Goal: Check status: Check status

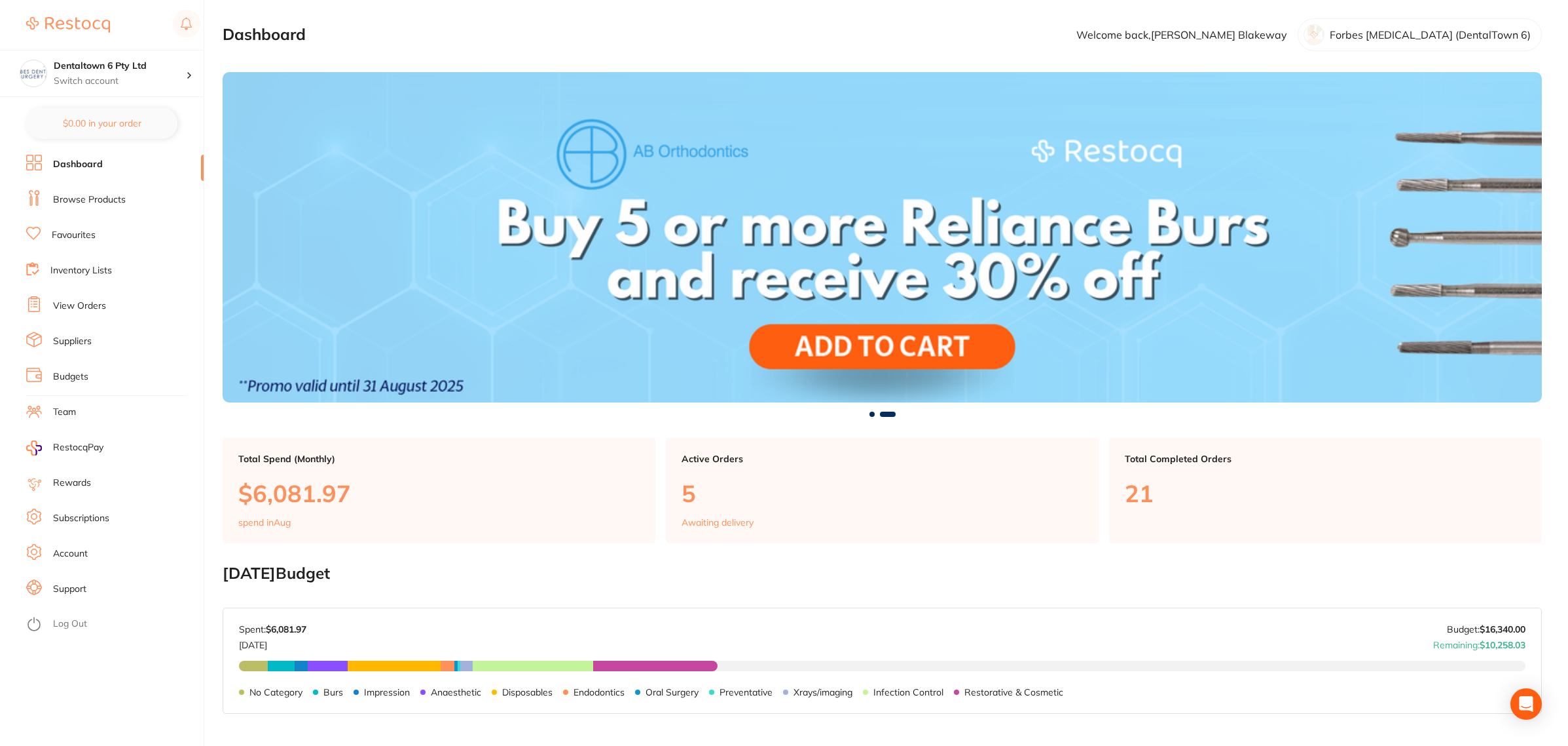
click at [84, 315] on li "View Orders" at bounding box center [115, 306] width 178 height 20
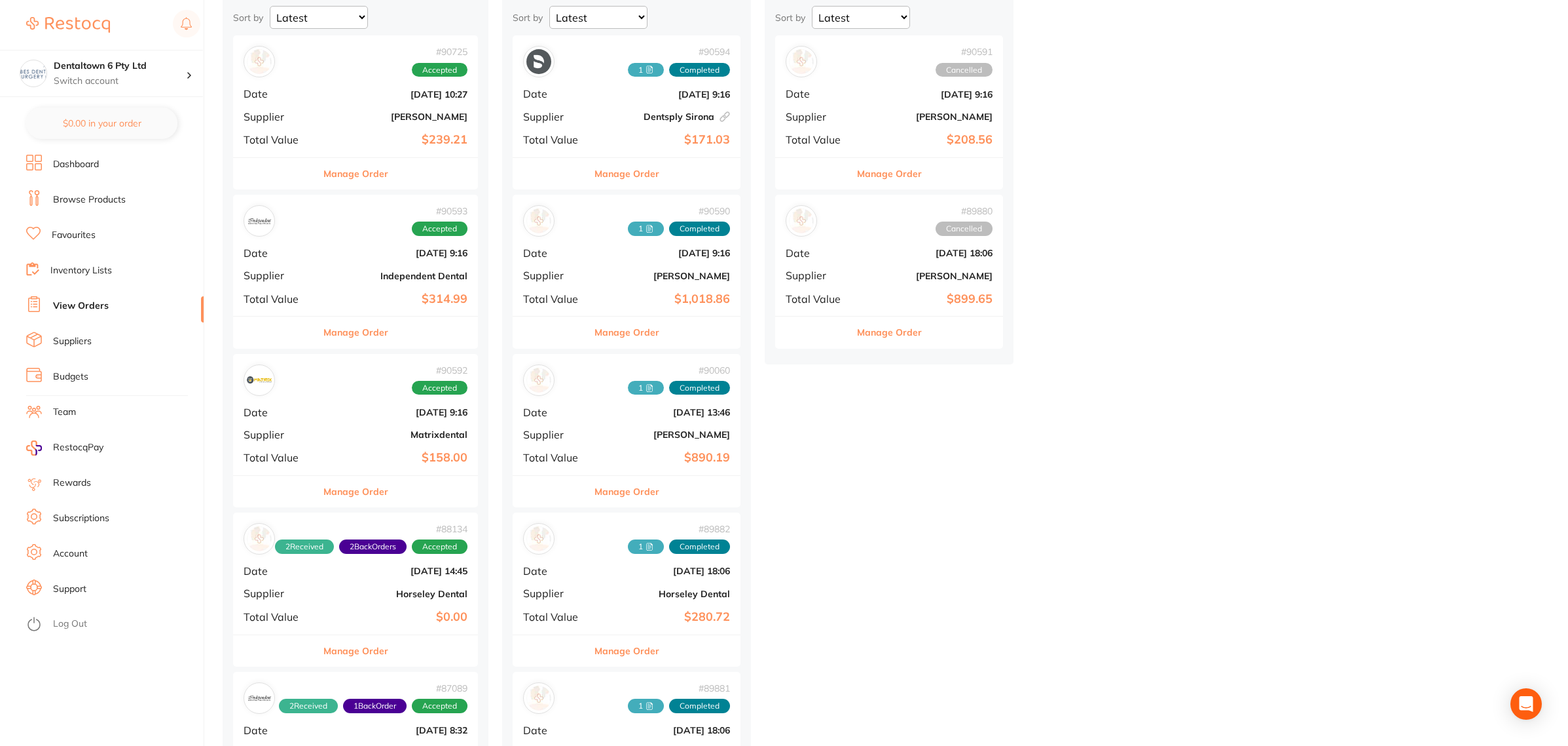
scroll to position [164, 0]
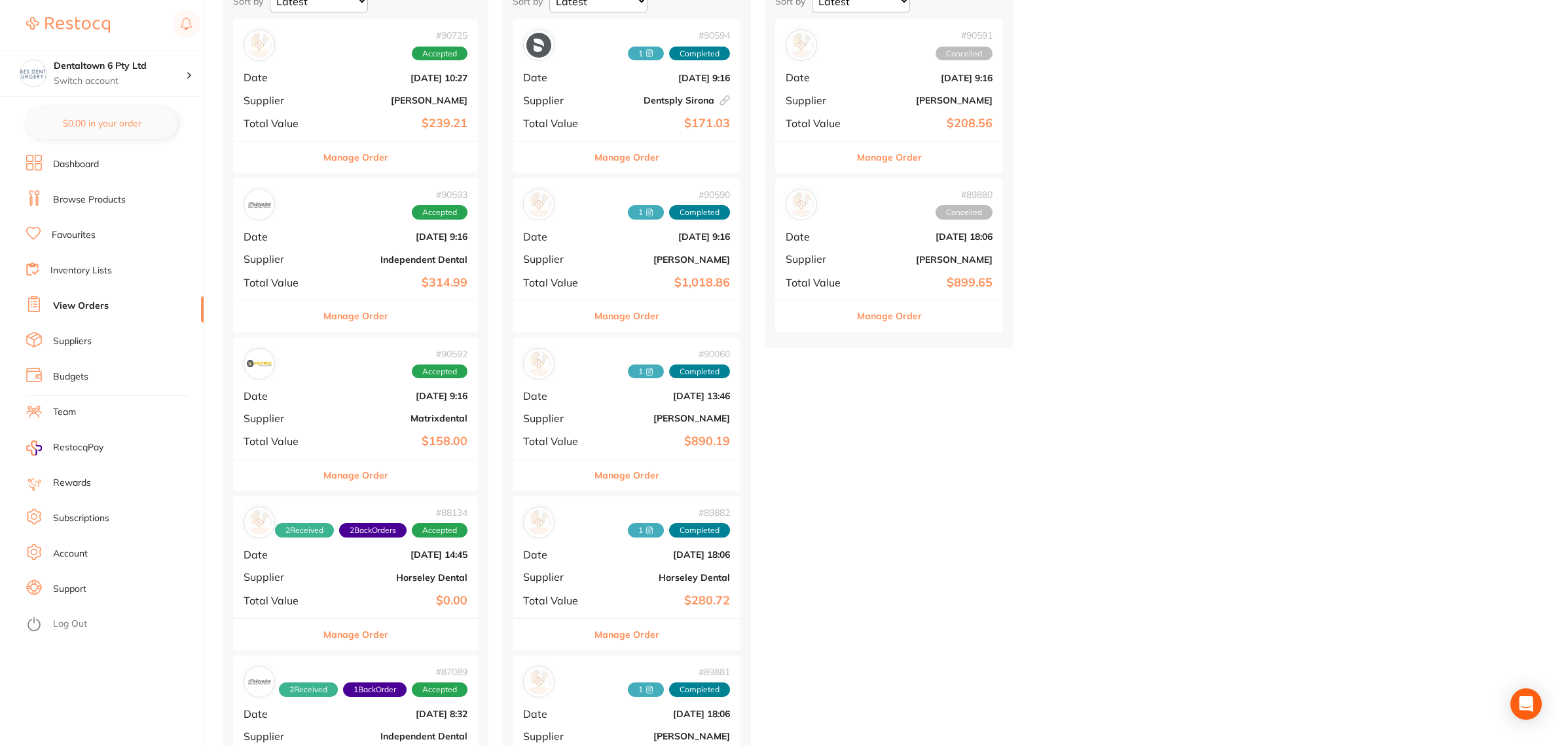
click at [349, 263] on b "Independent Dental" at bounding box center [396, 259] width 142 height 11
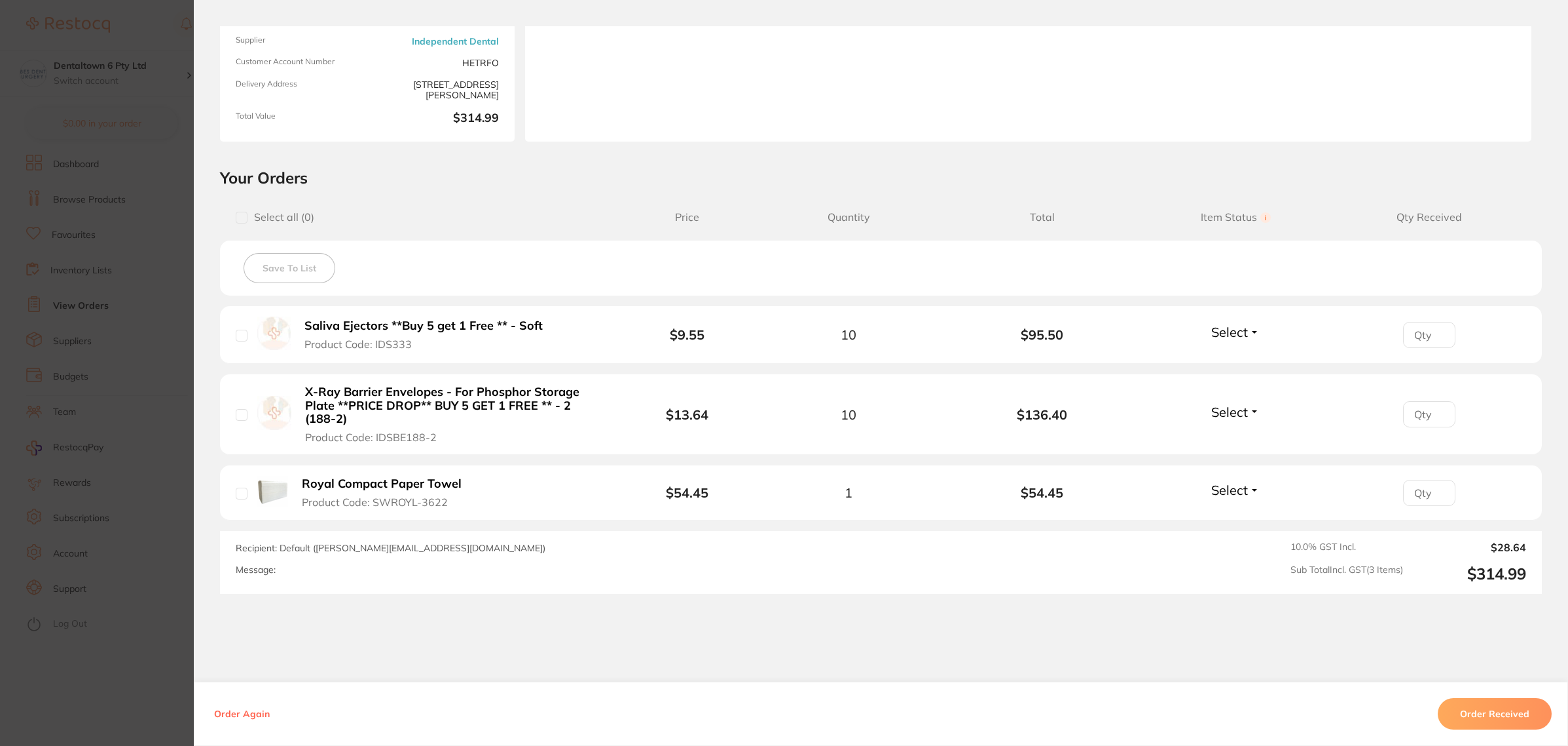
scroll to position [164, 0]
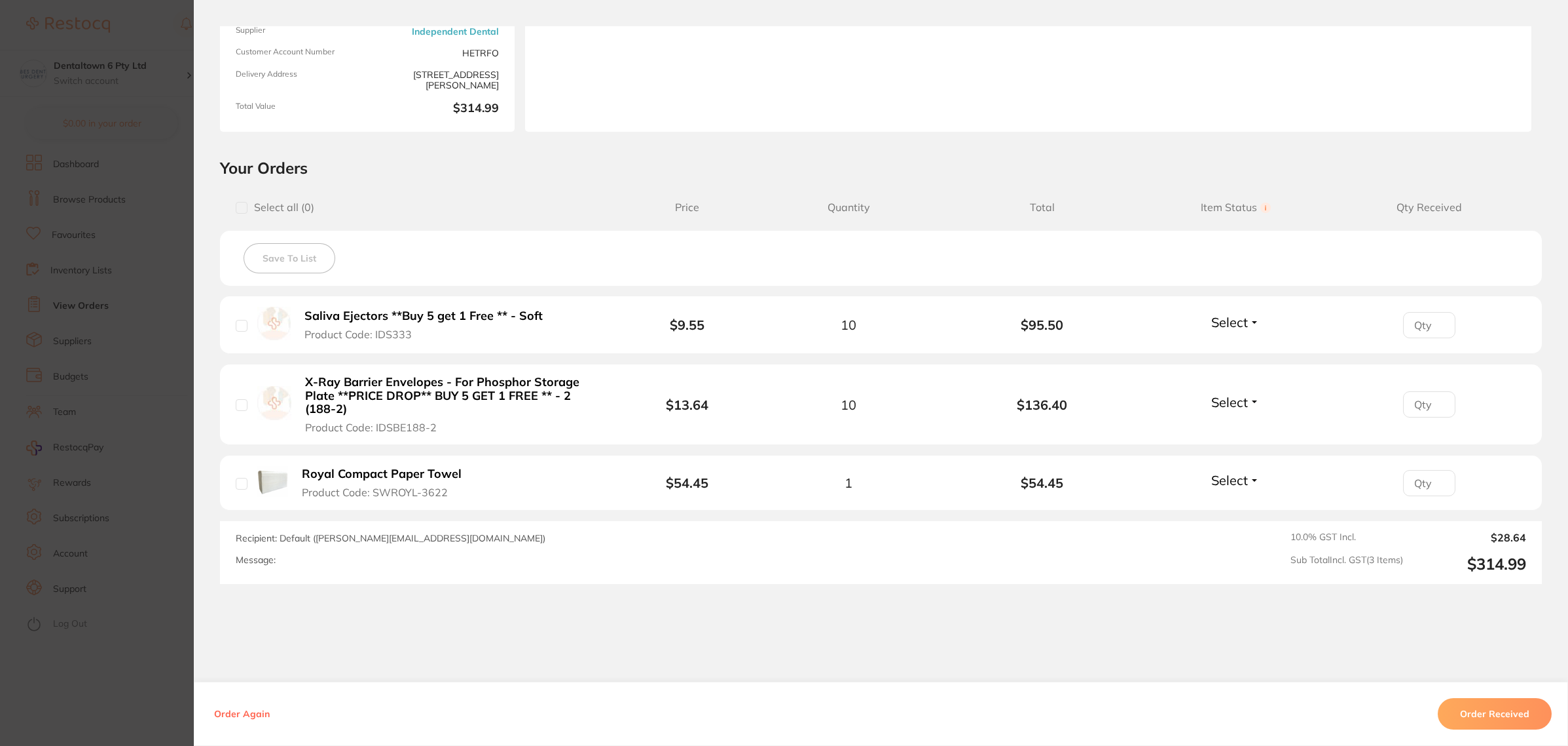
click at [1225, 398] on span "Select" at bounding box center [1229, 401] width 37 height 16
click at [1234, 430] on span "Received" at bounding box center [1236, 430] width 33 height 10
click at [1422, 332] on input "number" at bounding box center [1430, 325] width 52 height 26
type input "2"
click at [1198, 616] on div "Order ID: Restocq- 90593 Order Information 1 Received Accepted Order Order Date…" at bounding box center [881, 386] width 1374 height 719
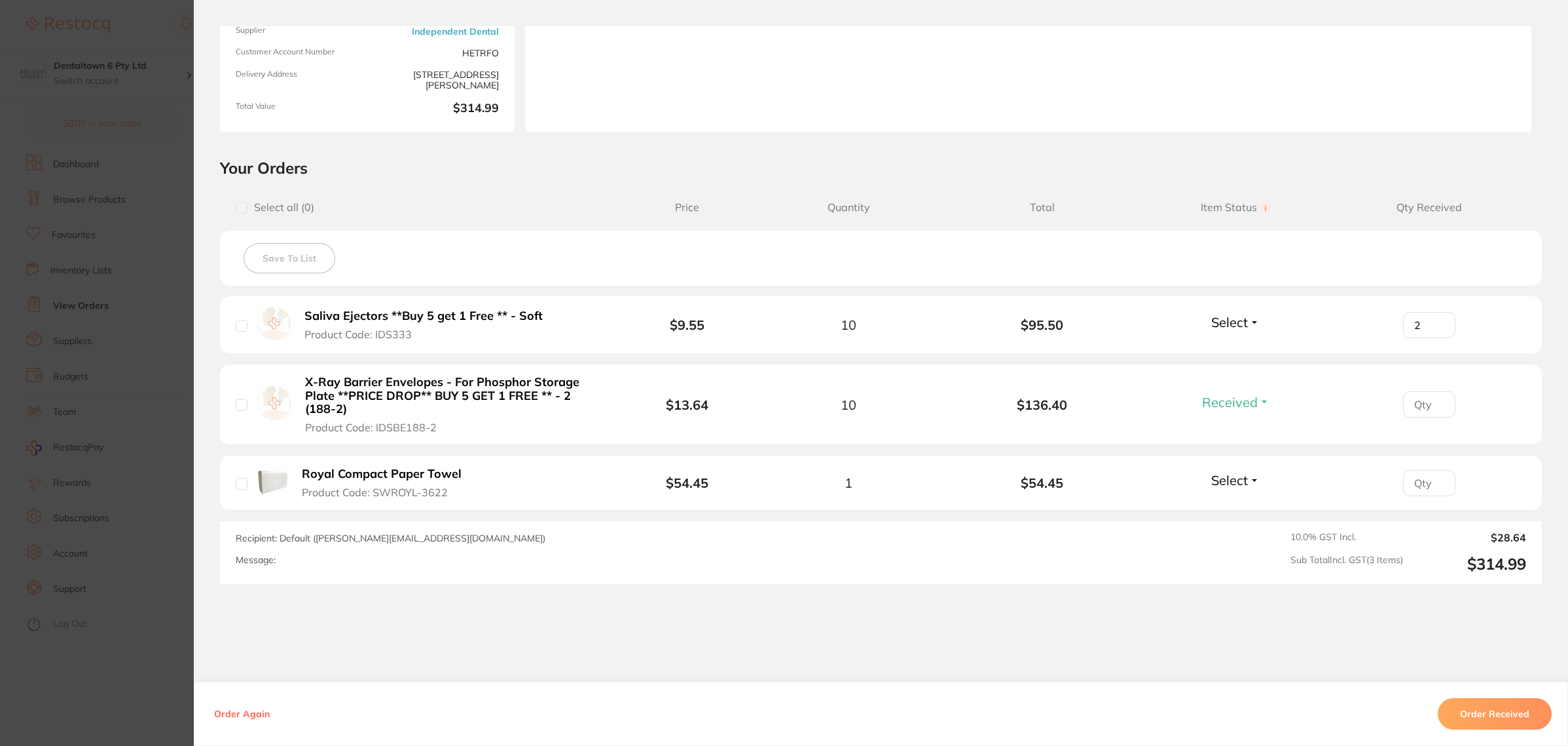
click at [1243, 315] on span "Select" at bounding box center [1229, 322] width 37 height 16
click at [1235, 346] on span "Received" at bounding box center [1236, 350] width 33 height 10
click at [151, 354] on section "Order ID: Restocq- 90593 Order Information 2 Received Accepted Order Order Date…" at bounding box center [784, 373] width 1568 height 746
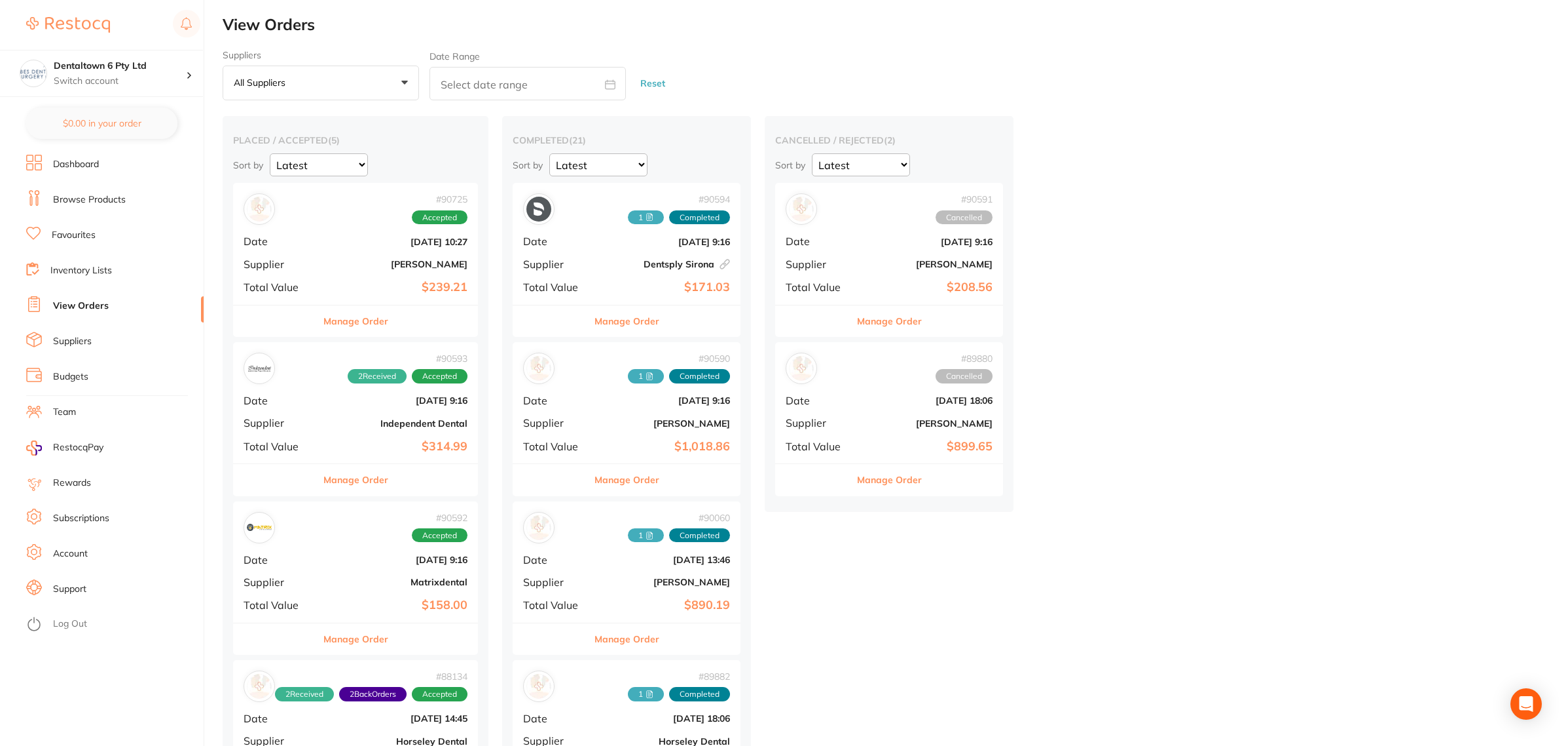
click at [354, 423] on b "Independent Dental" at bounding box center [396, 423] width 142 height 11
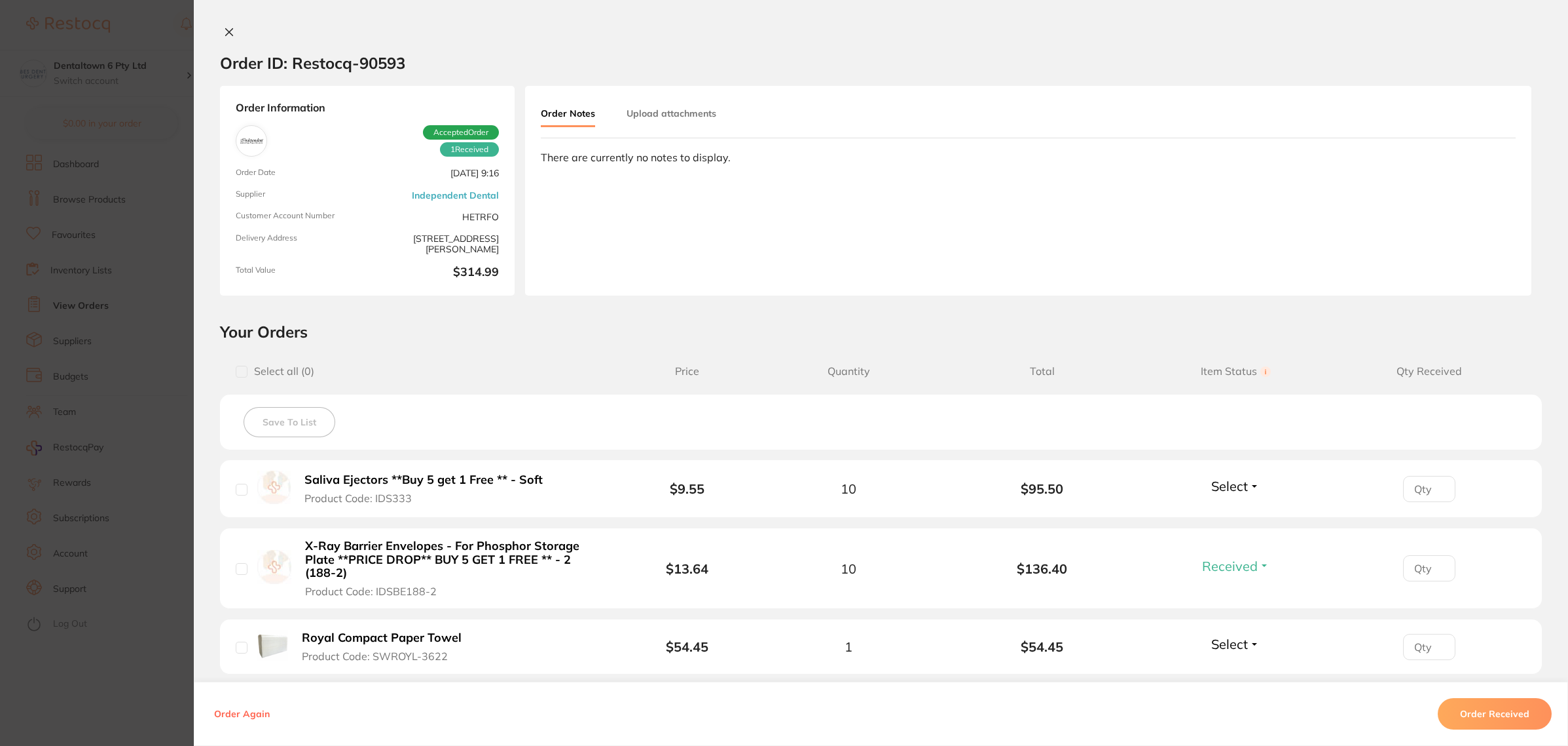
type input "2"
click at [621, 125] on div "Order Notes Upload attachments" at bounding box center [644, 114] width 207 height 25
click at [647, 102] on button "Upload attachments" at bounding box center [671, 113] width 90 height 24
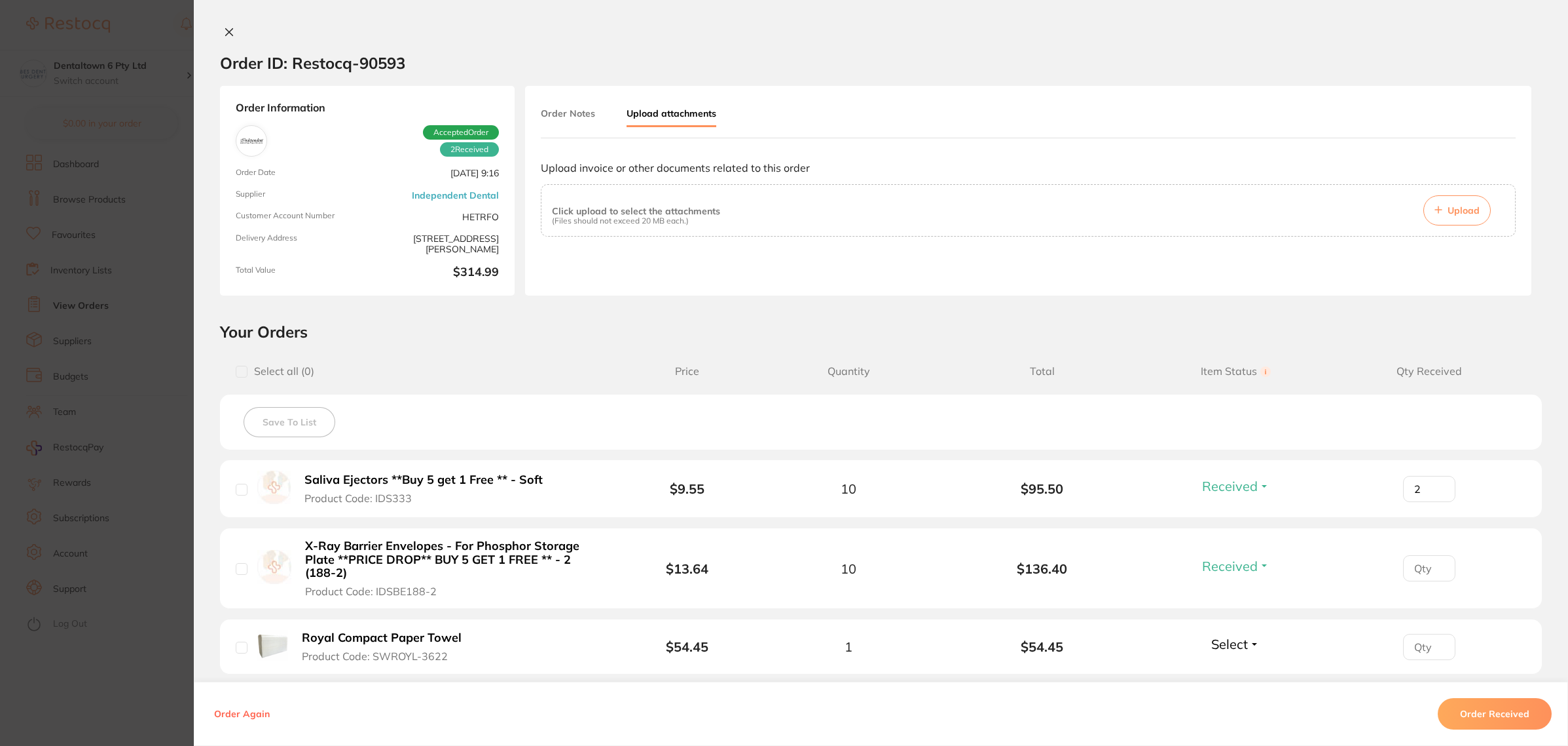
click at [1459, 213] on span "Upload" at bounding box center [1464, 210] width 32 height 12
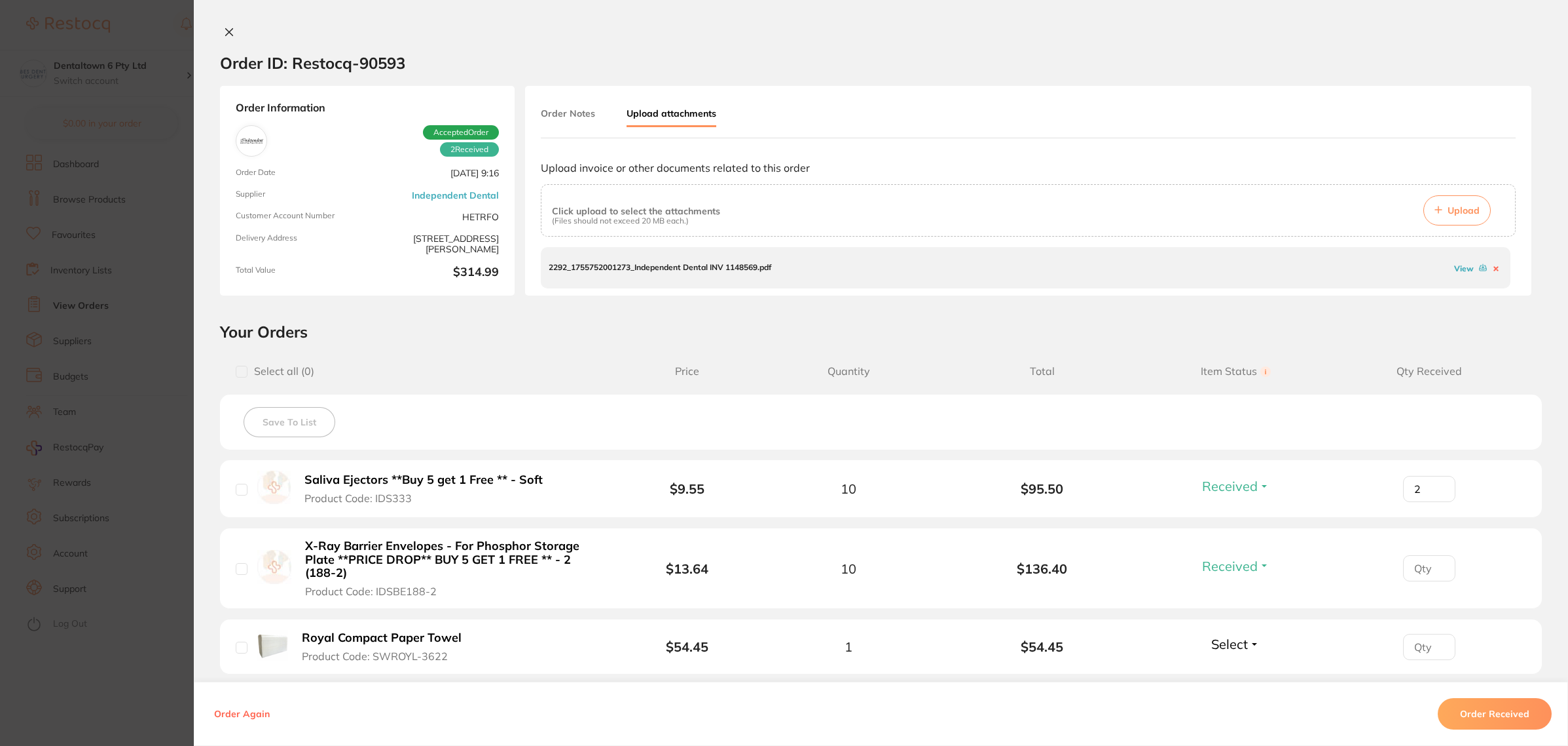
click at [136, 264] on section "Order ID: Restocq- 90593 Order Information 2 Received Accepted Order Order Date…" at bounding box center [784, 373] width 1568 height 746
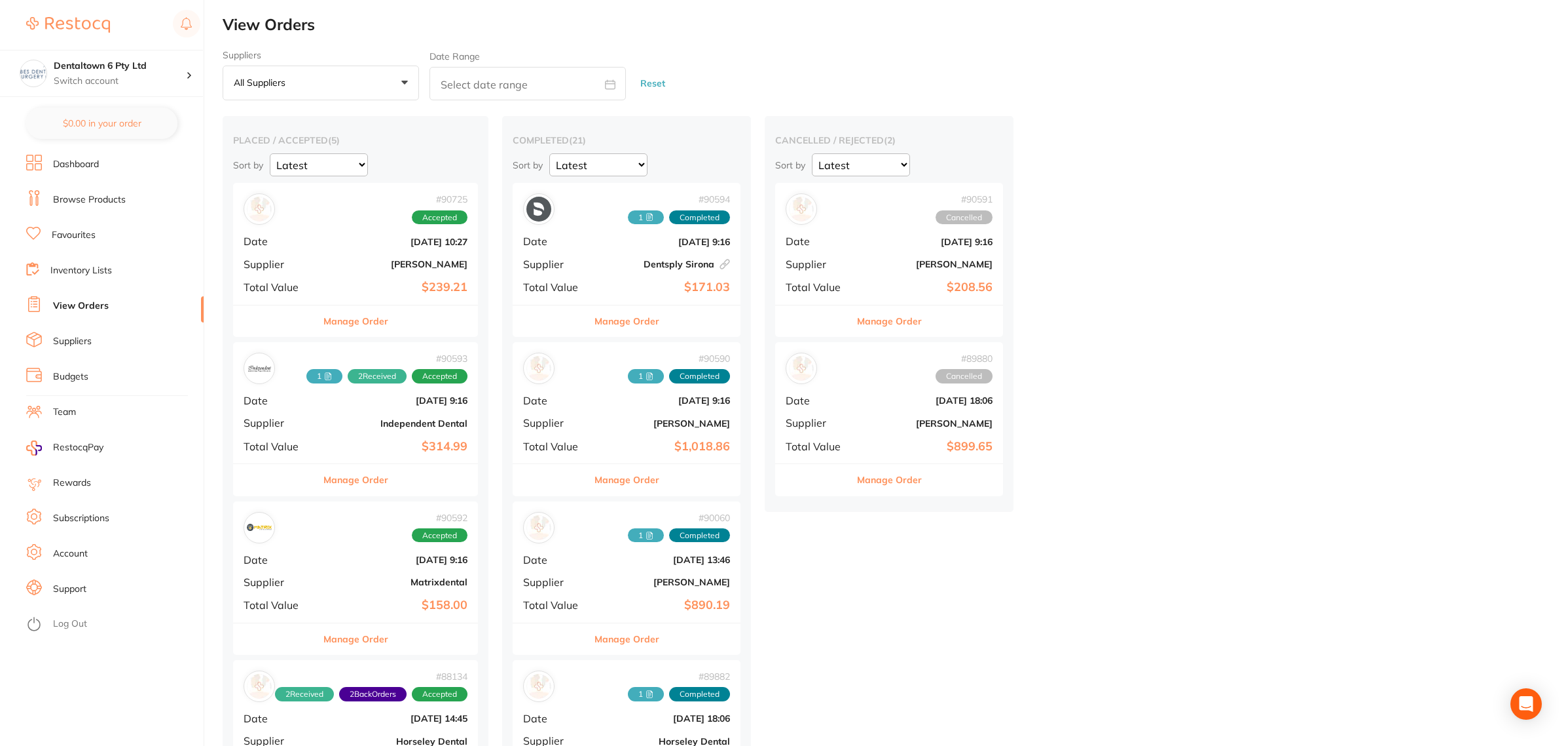
click at [64, 170] on link "Dashboard" at bounding box center [76, 164] width 46 height 13
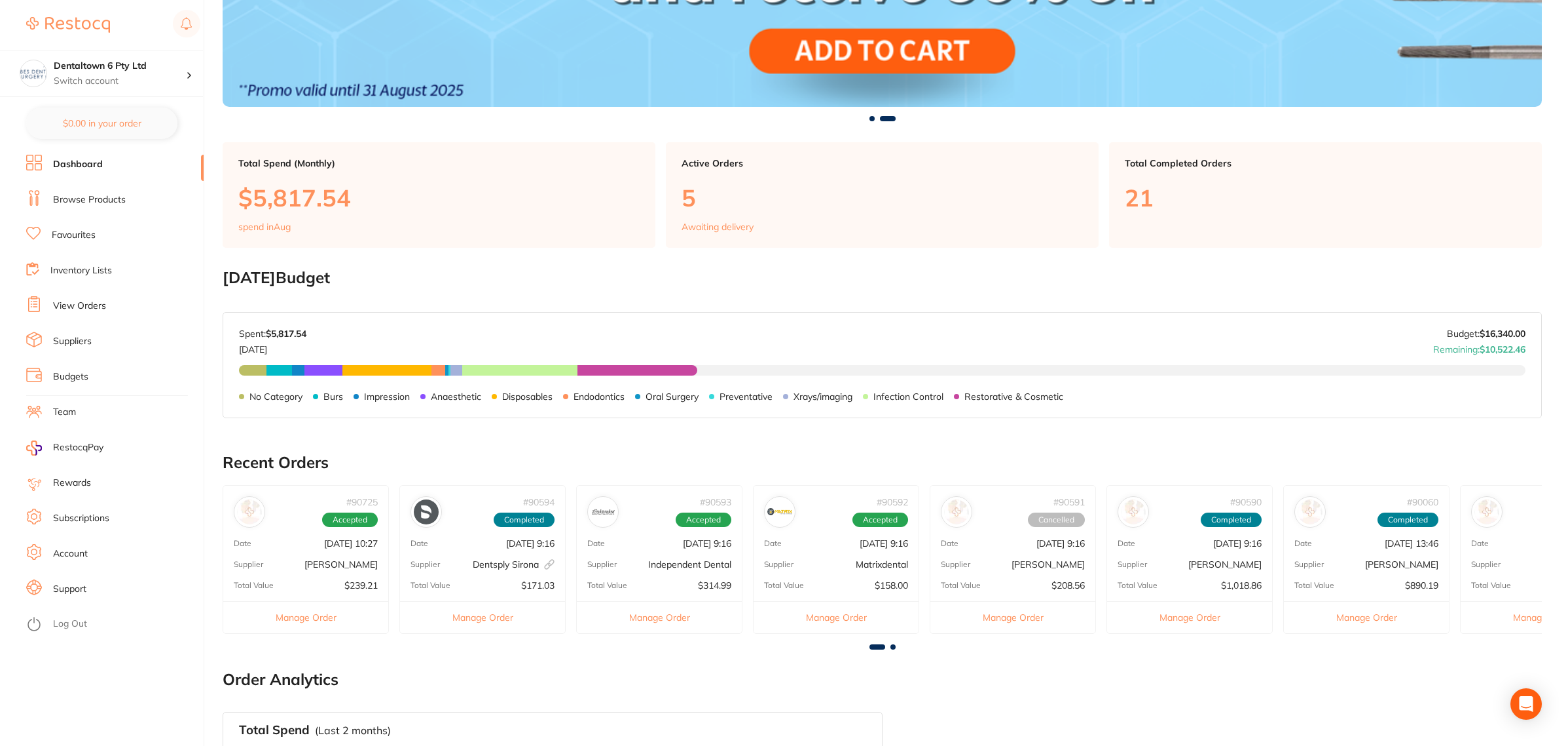
scroll to position [77, 0]
